Goal: Navigation & Orientation: Find specific page/section

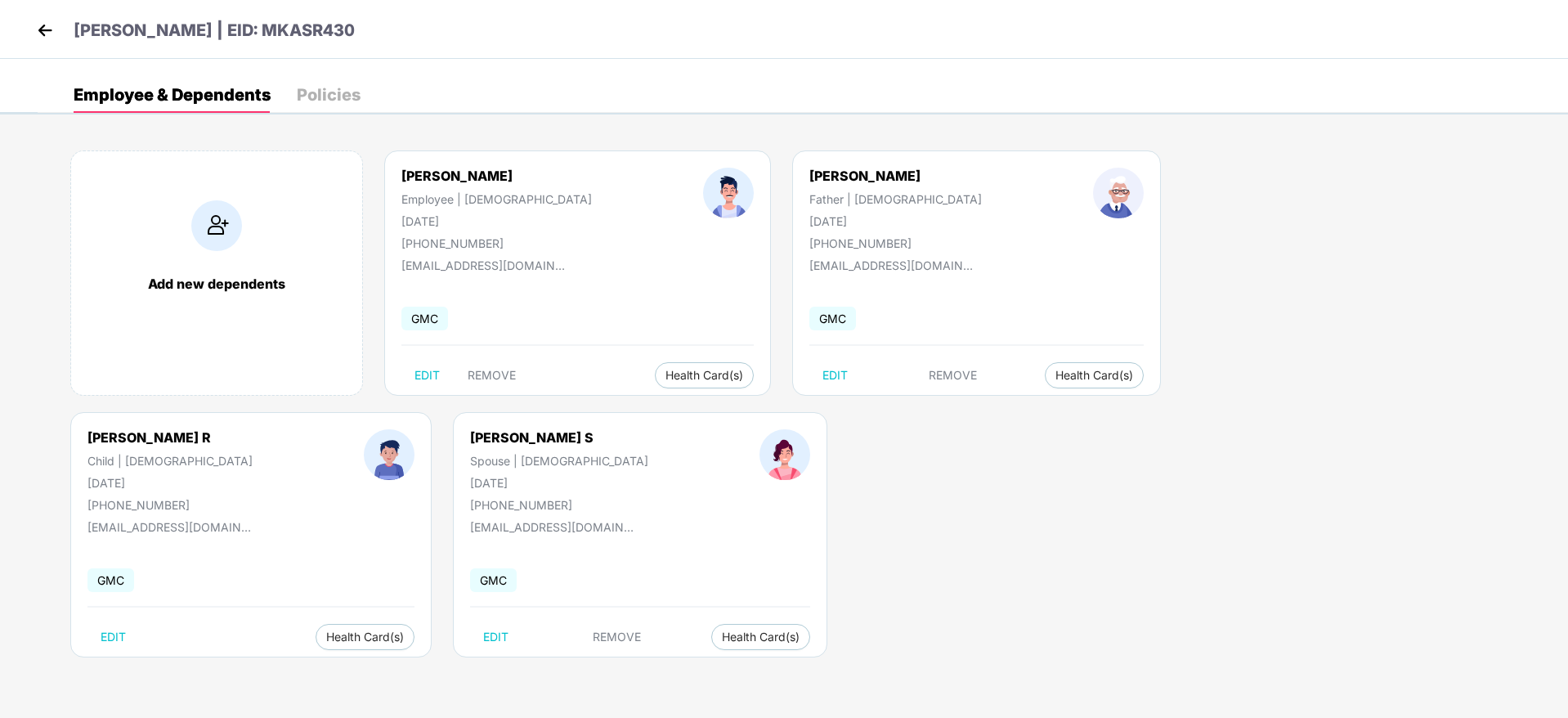
click at [46, 28] on img at bounding box center [45, 30] width 25 height 25
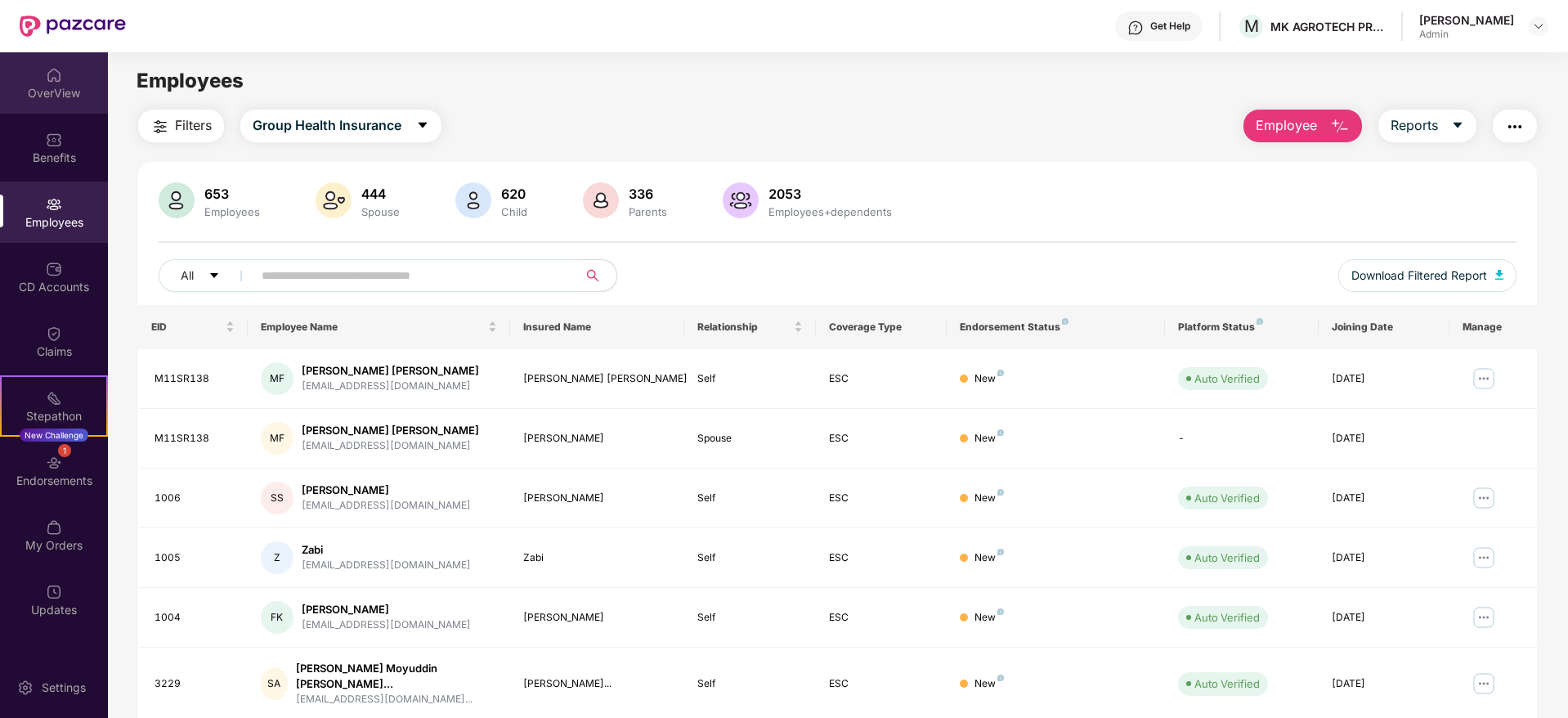
click at [58, 86] on div "OverView" at bounding box center [54, 93] width 108 height 16
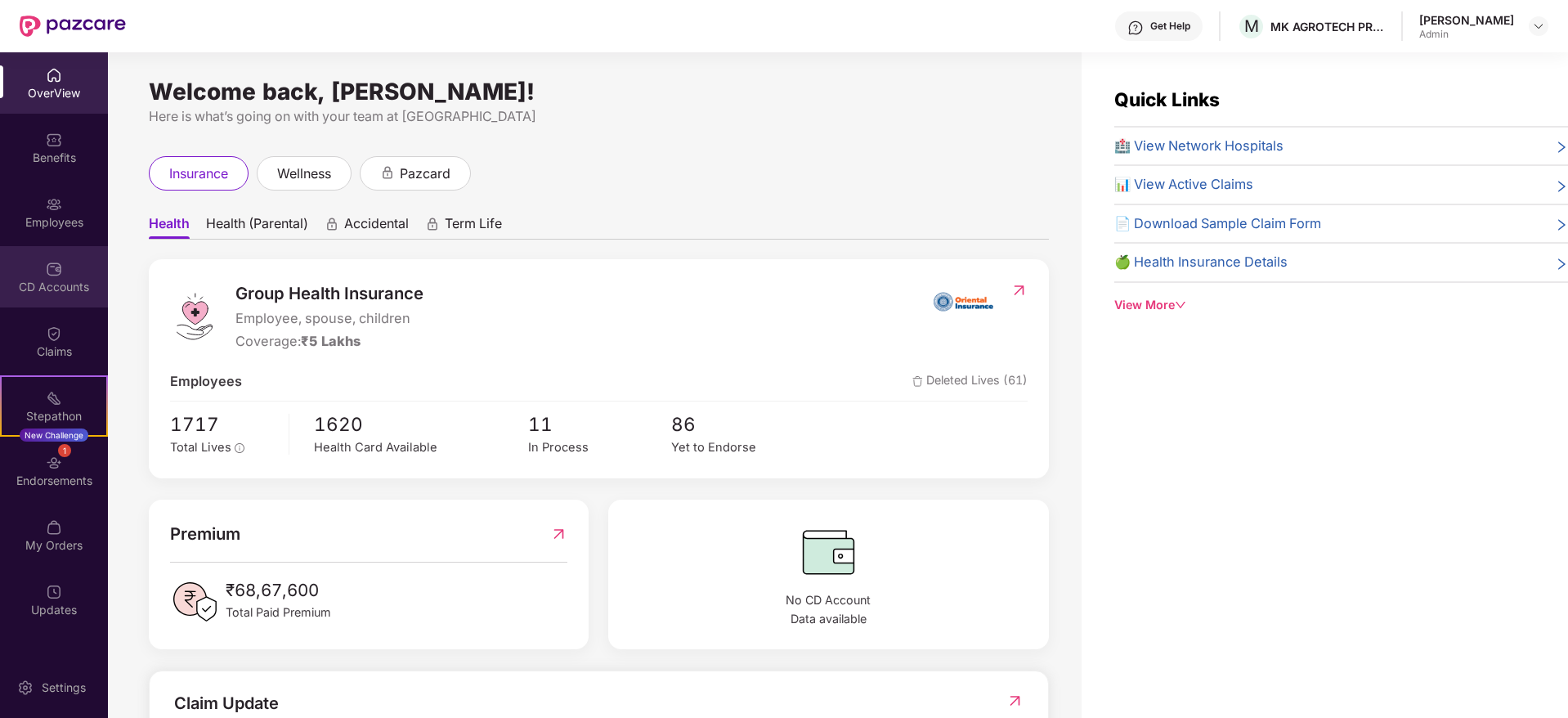
click at [39, 267] on div "CD Accounts" at bounding box center [54, 277] width 108 height 61
